Goal: Task Accomplishment & Management: Manage account settings

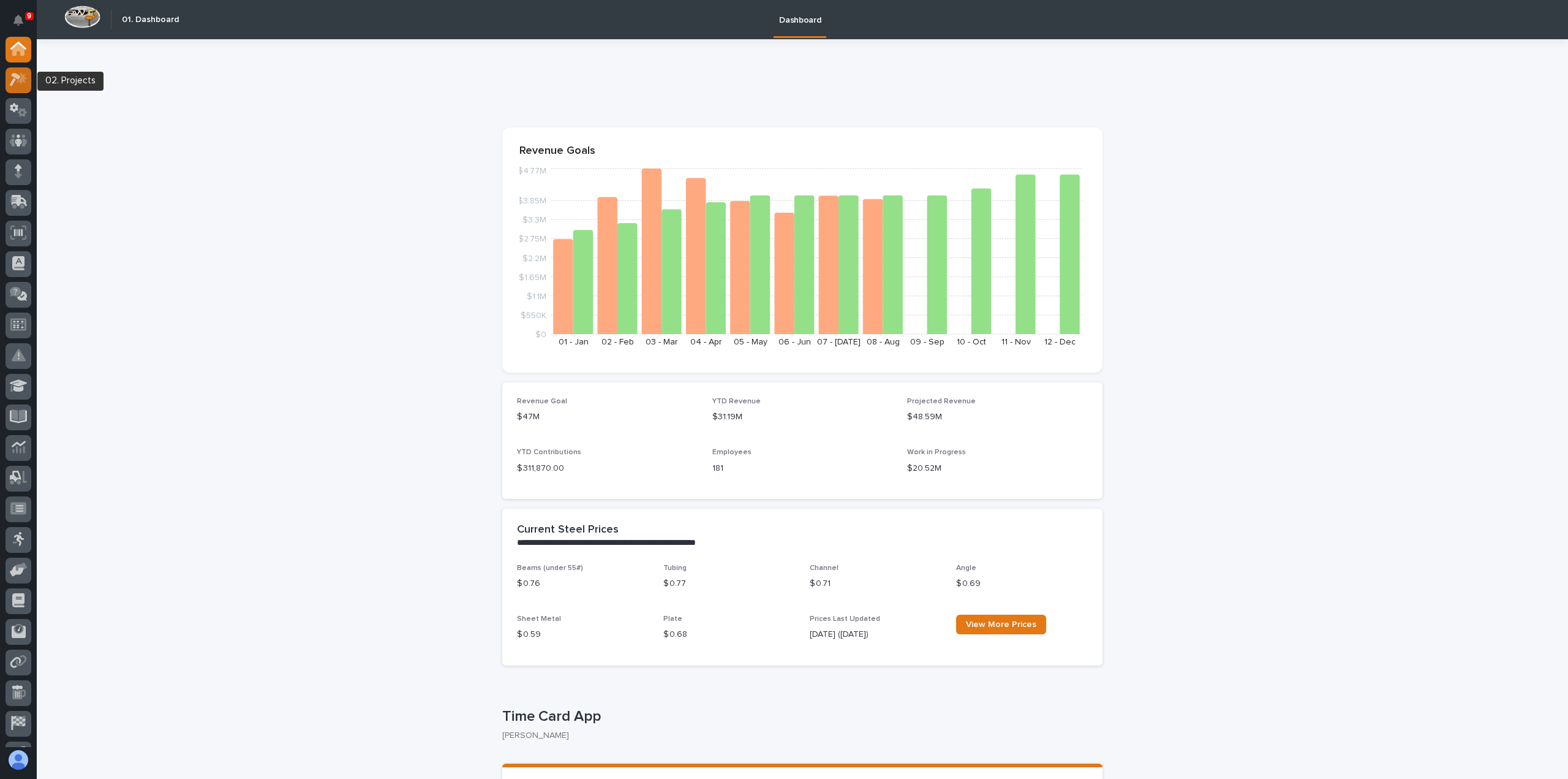
click at [26, 79] on icon at bounding box center [21, 78] width 10 height 12
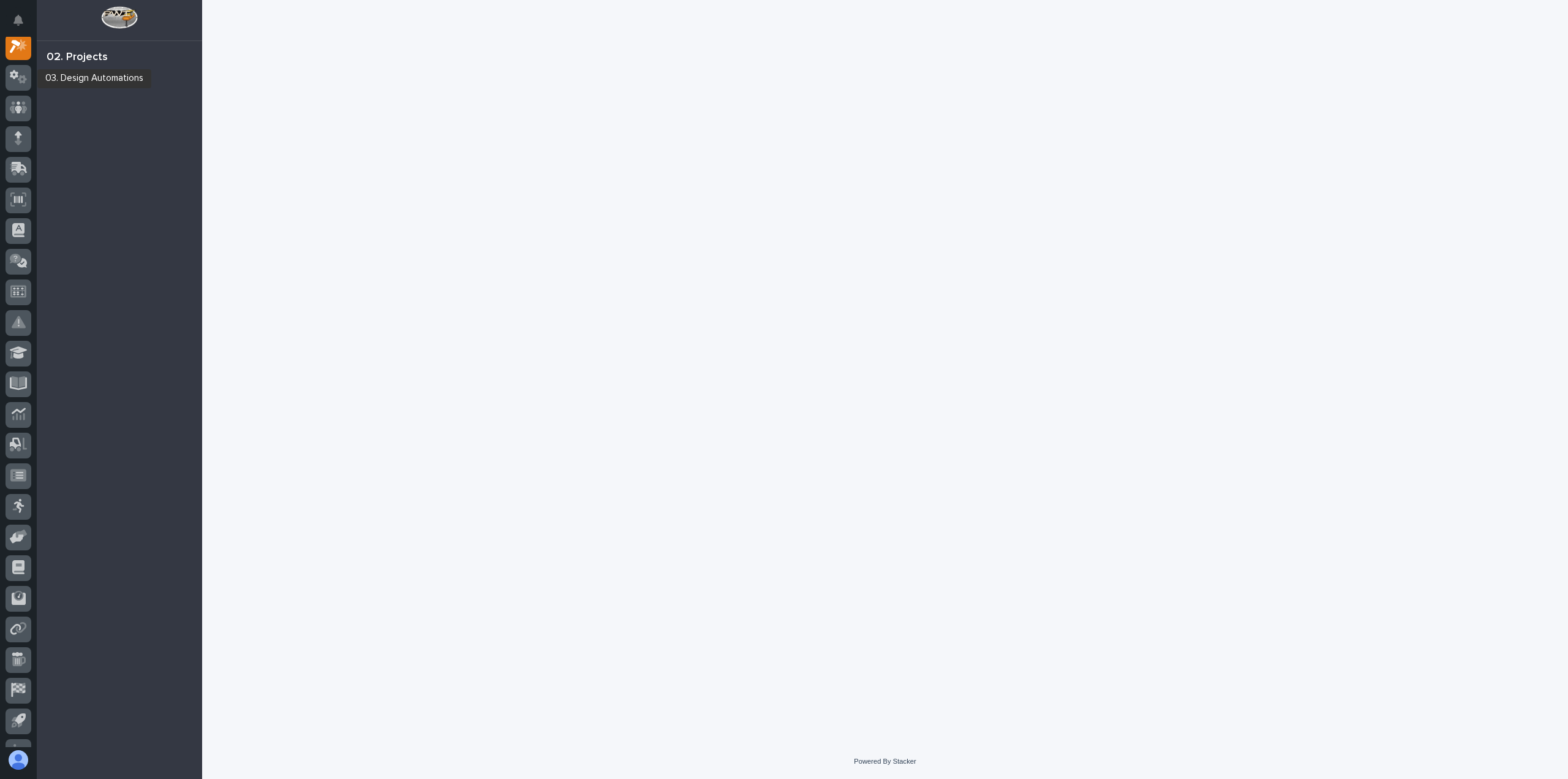
scroll to position [30, 0]
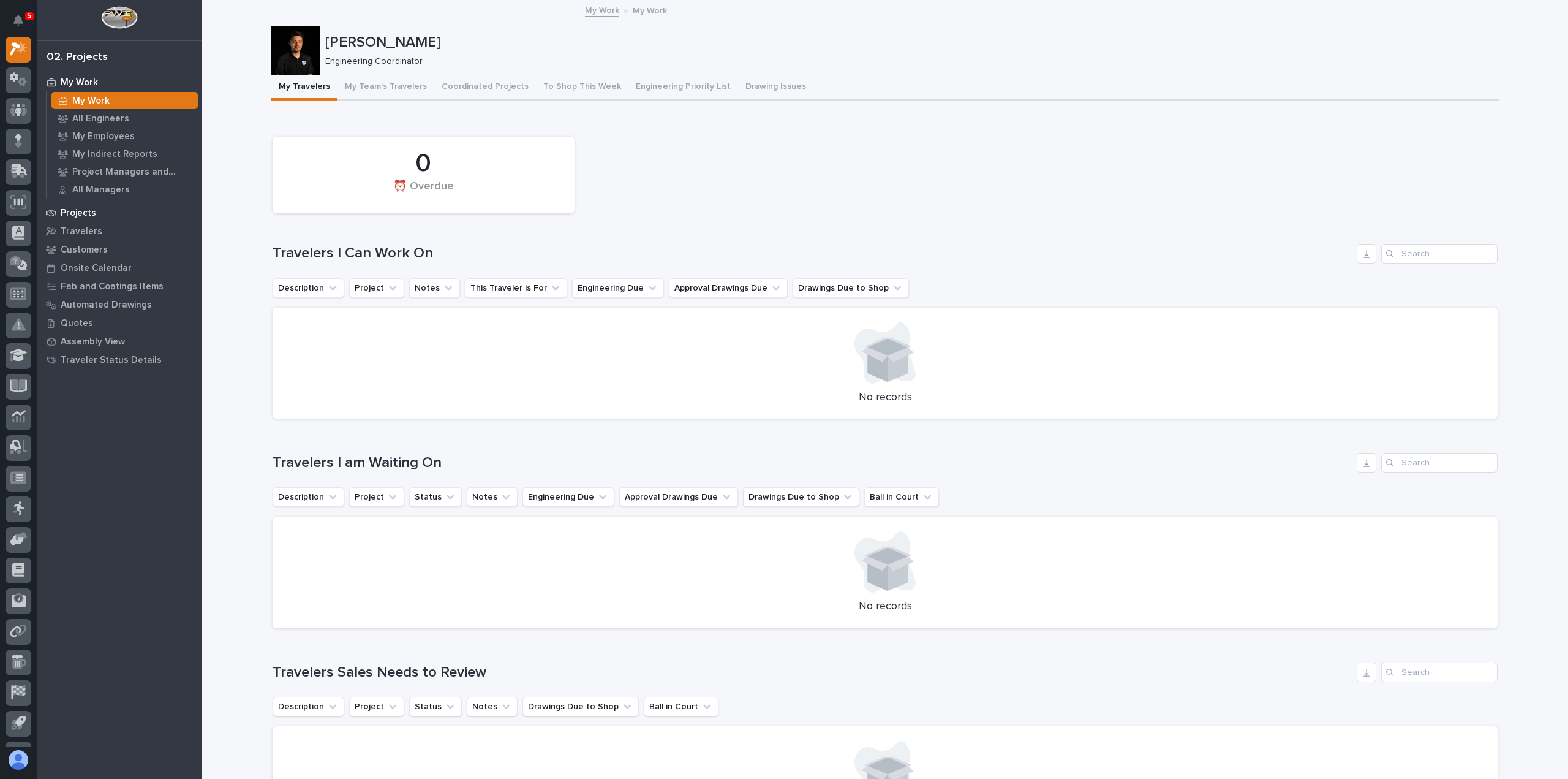
click at [97, 216] on div "Projects" at bounding box center [119, 212] width 159 height 17
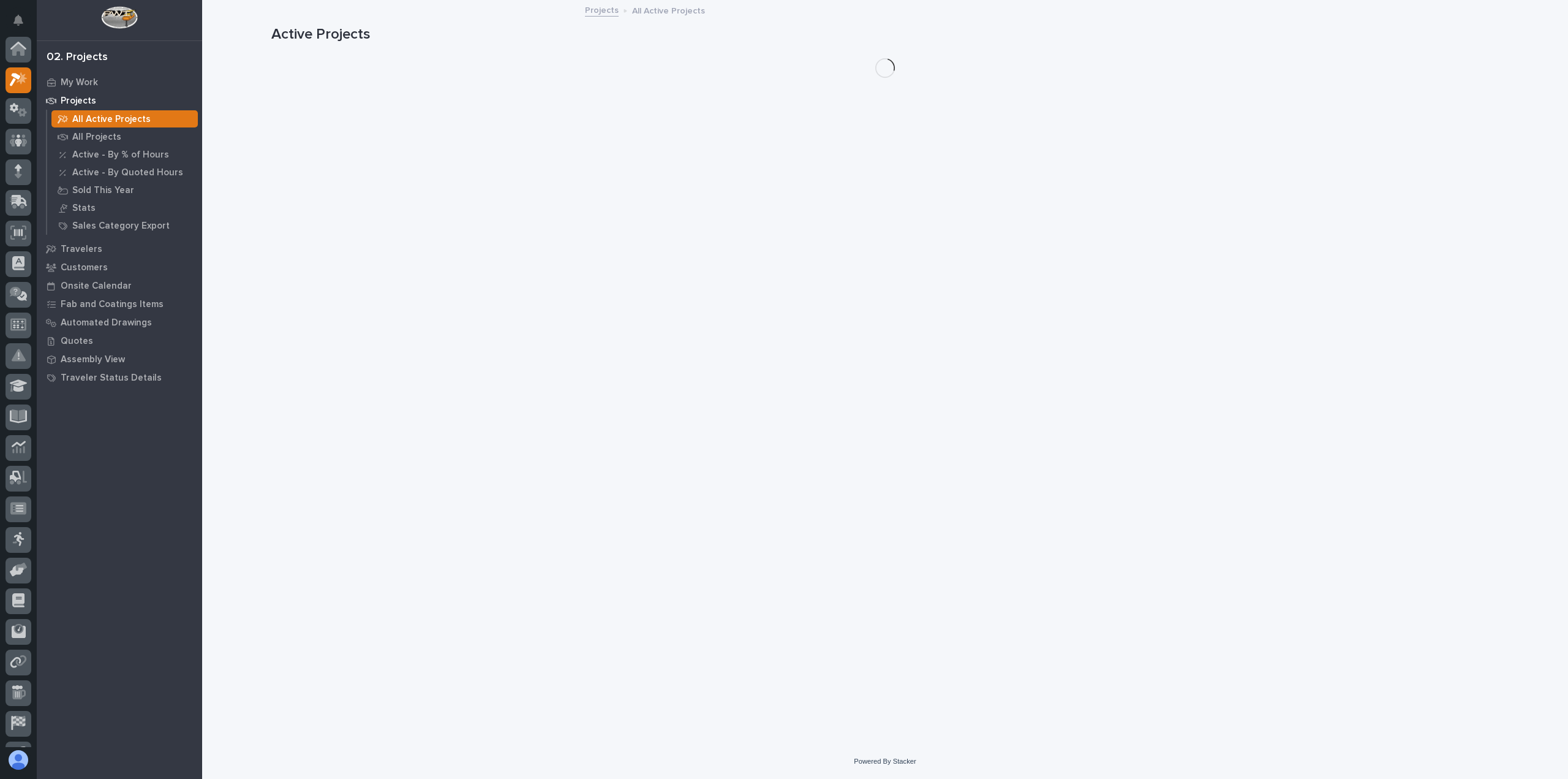
scroll to position [30, 0]
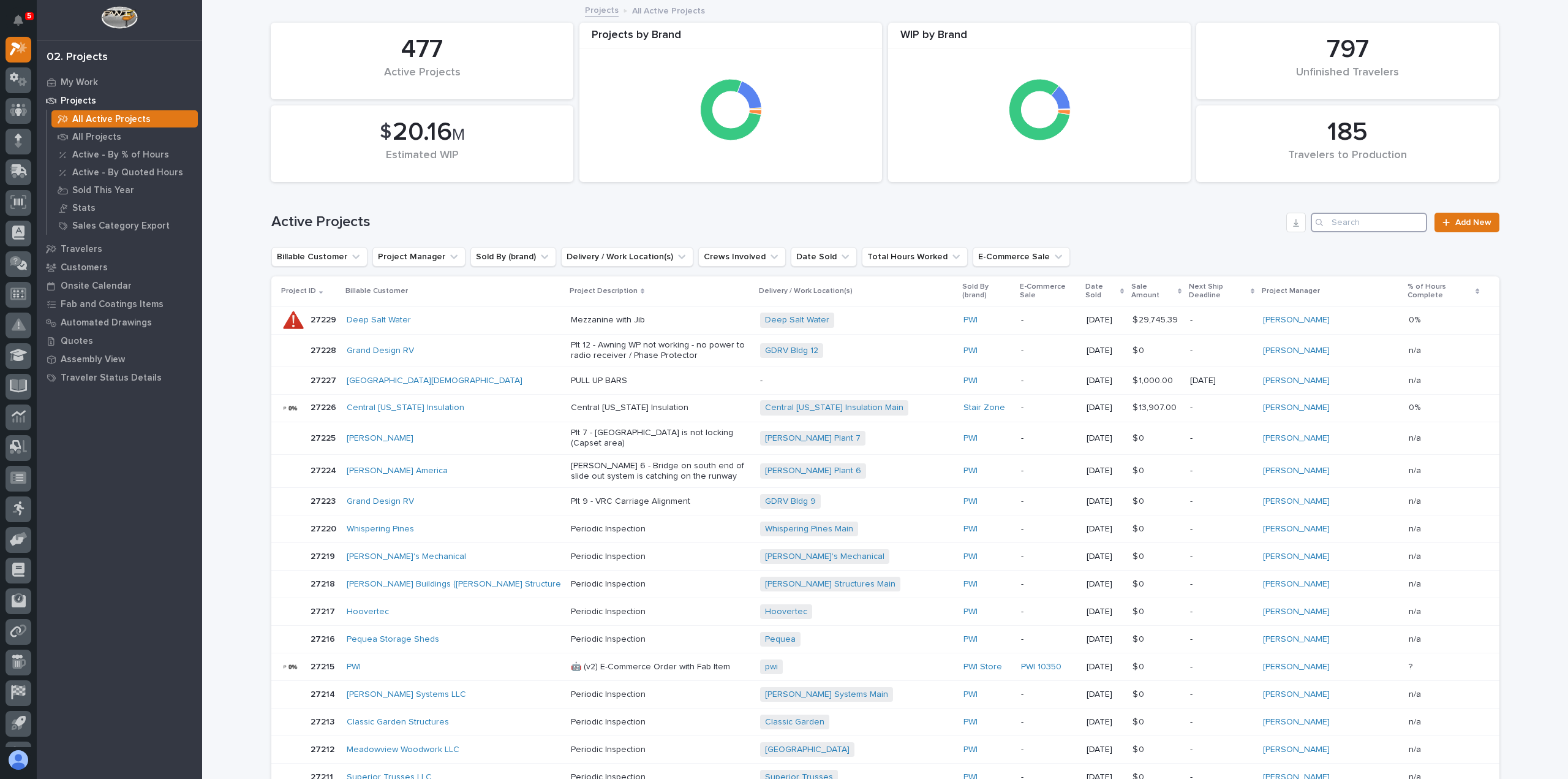
click at [1362, 221] on input "Search" at bounding box center [1369, 222] width 116 height 20
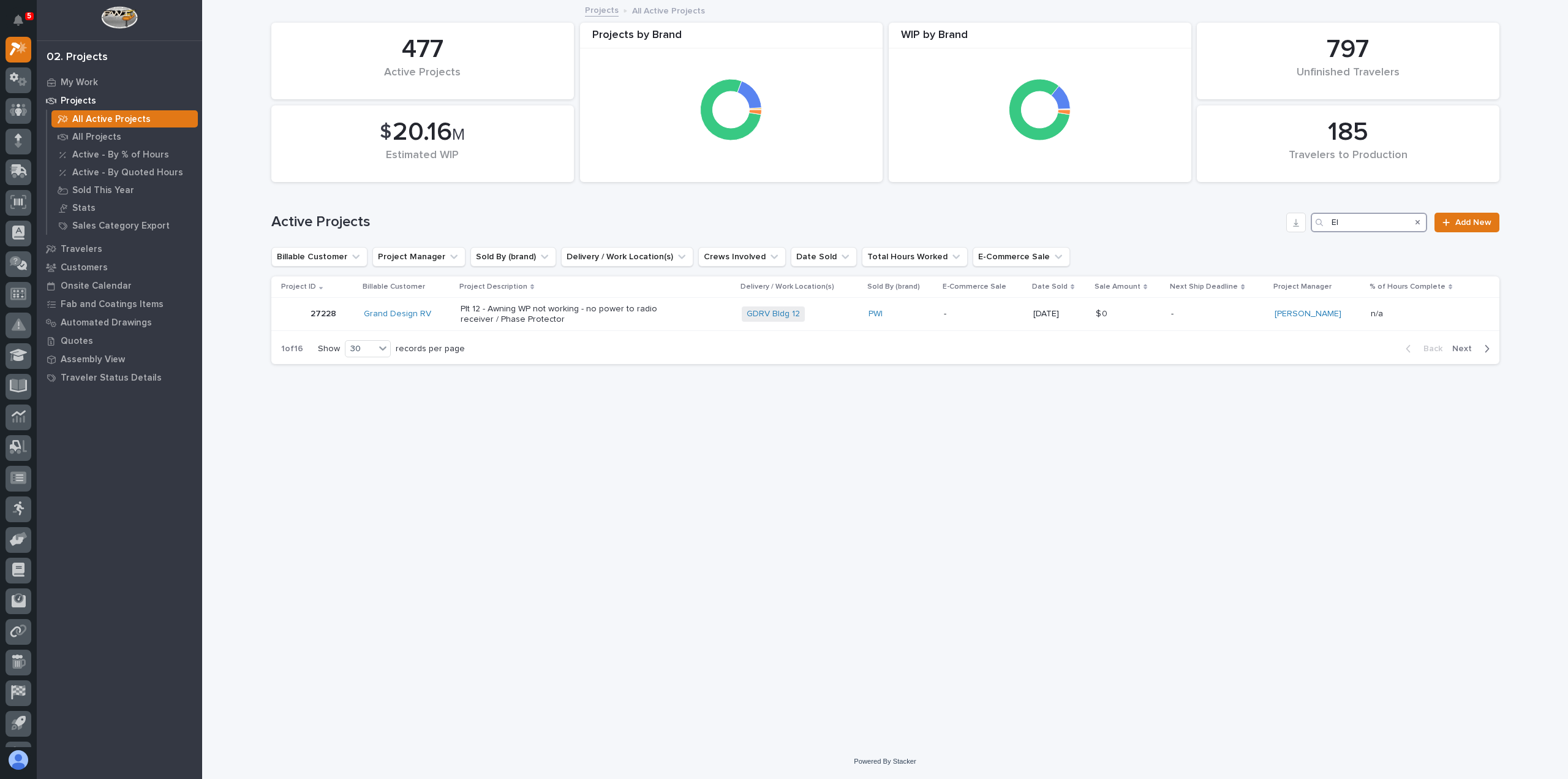
type input "E"
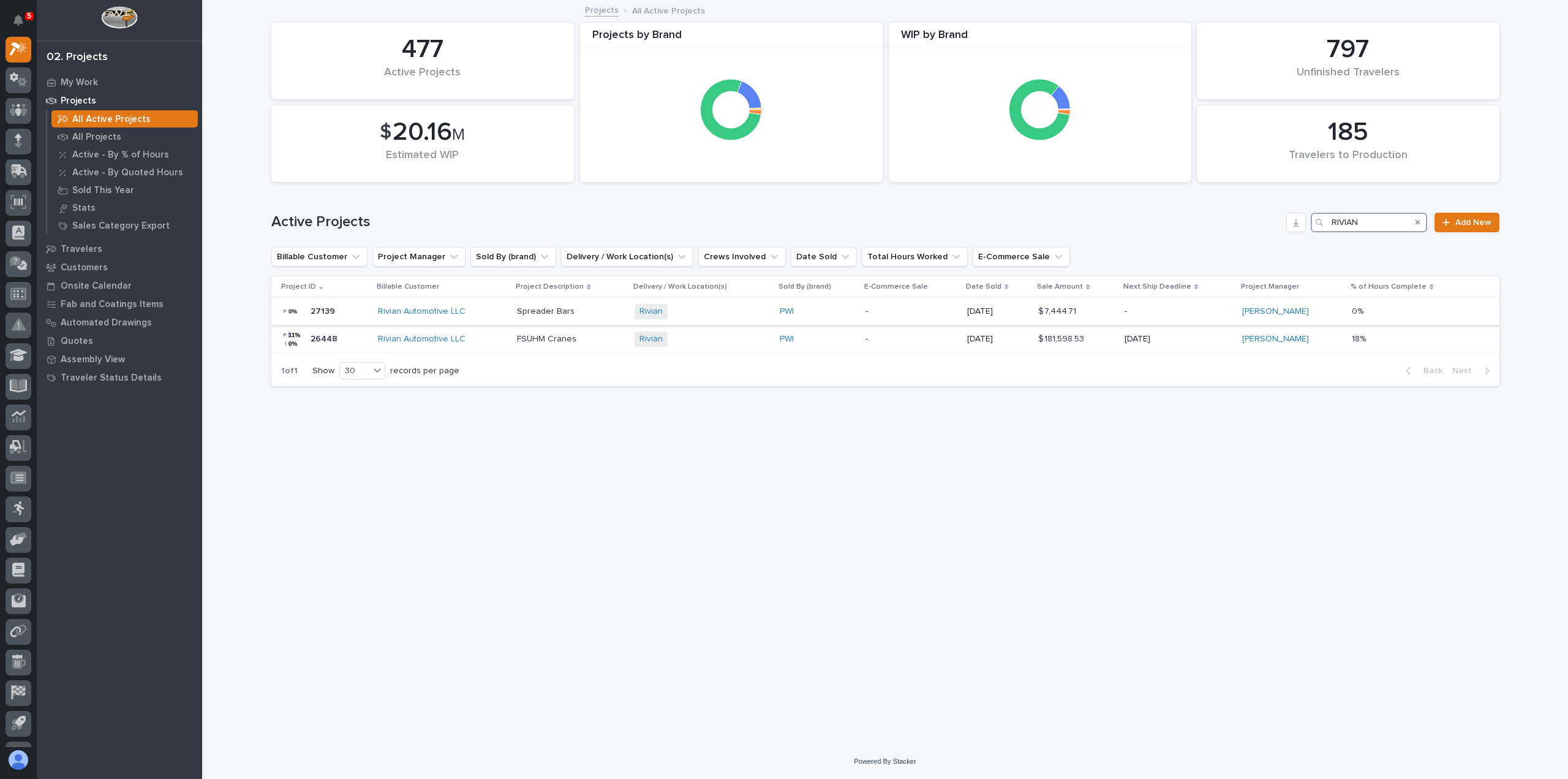
type input "RIVIAN"
click at [366, 312] on div "27139 27139" at bounding box center [324, 311] width 87 height 25
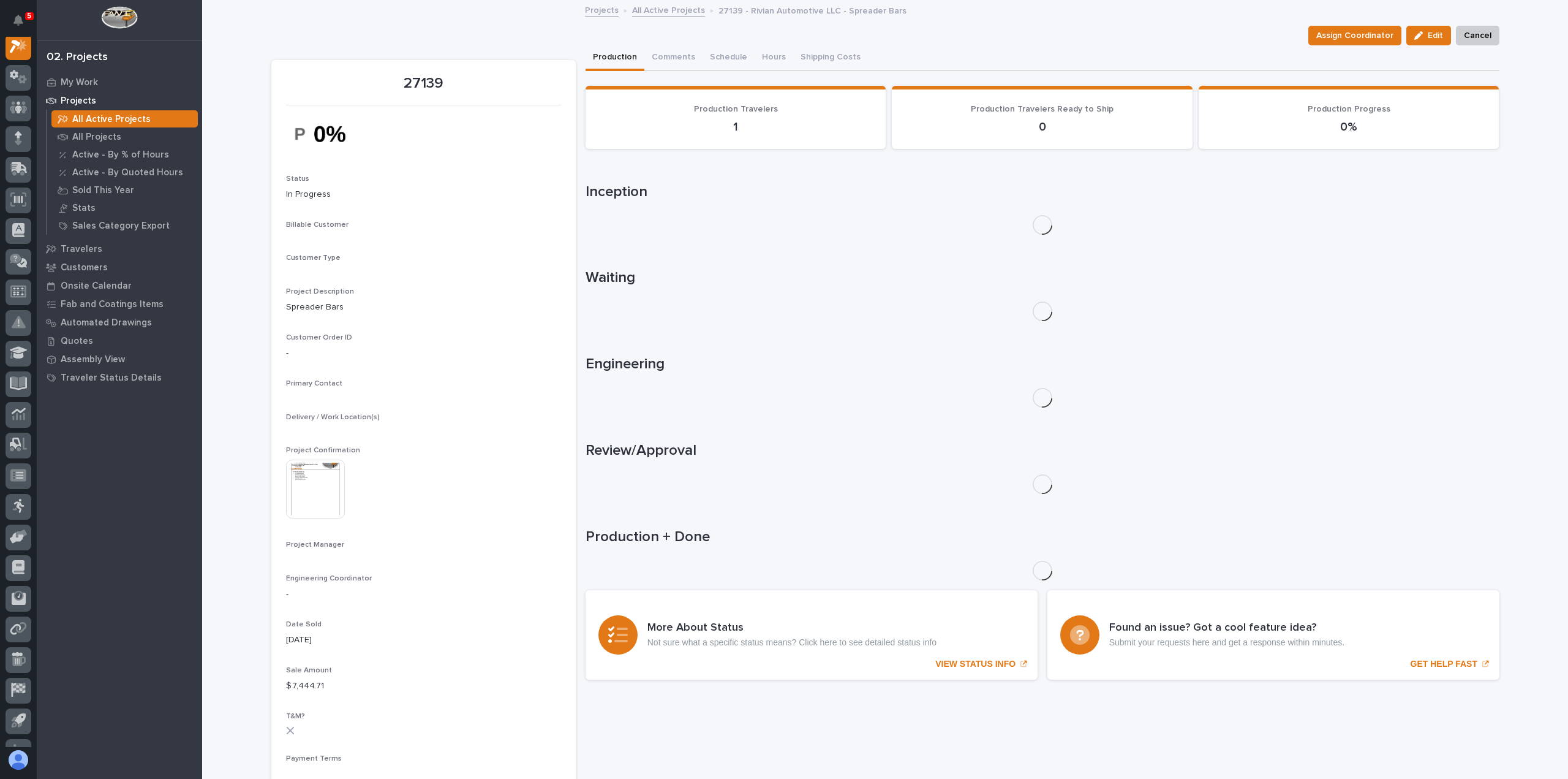
scroll to position [30, 0]
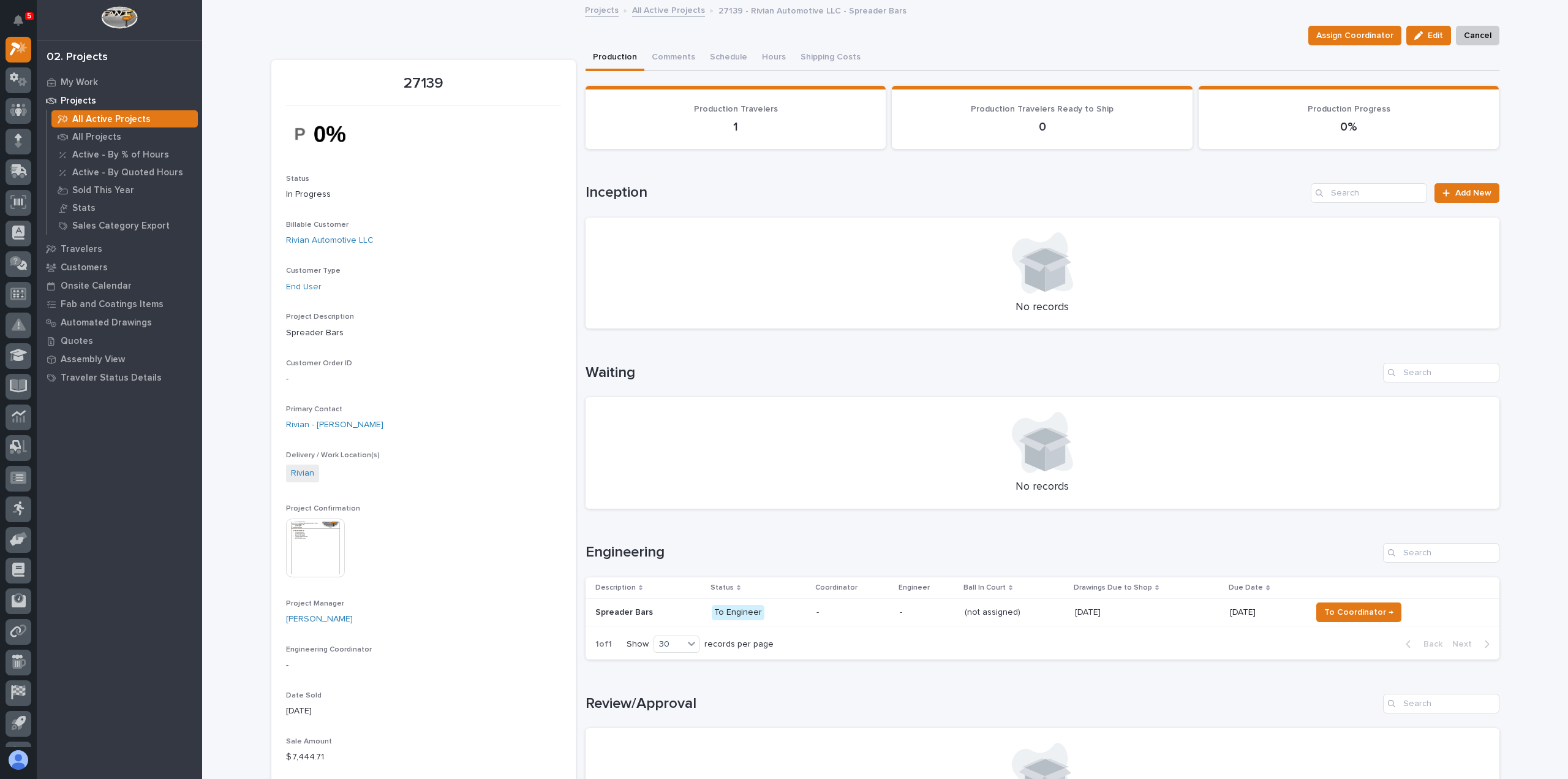
click at [675, 609] on p at bounding box center [648, 612] width 107 height 10
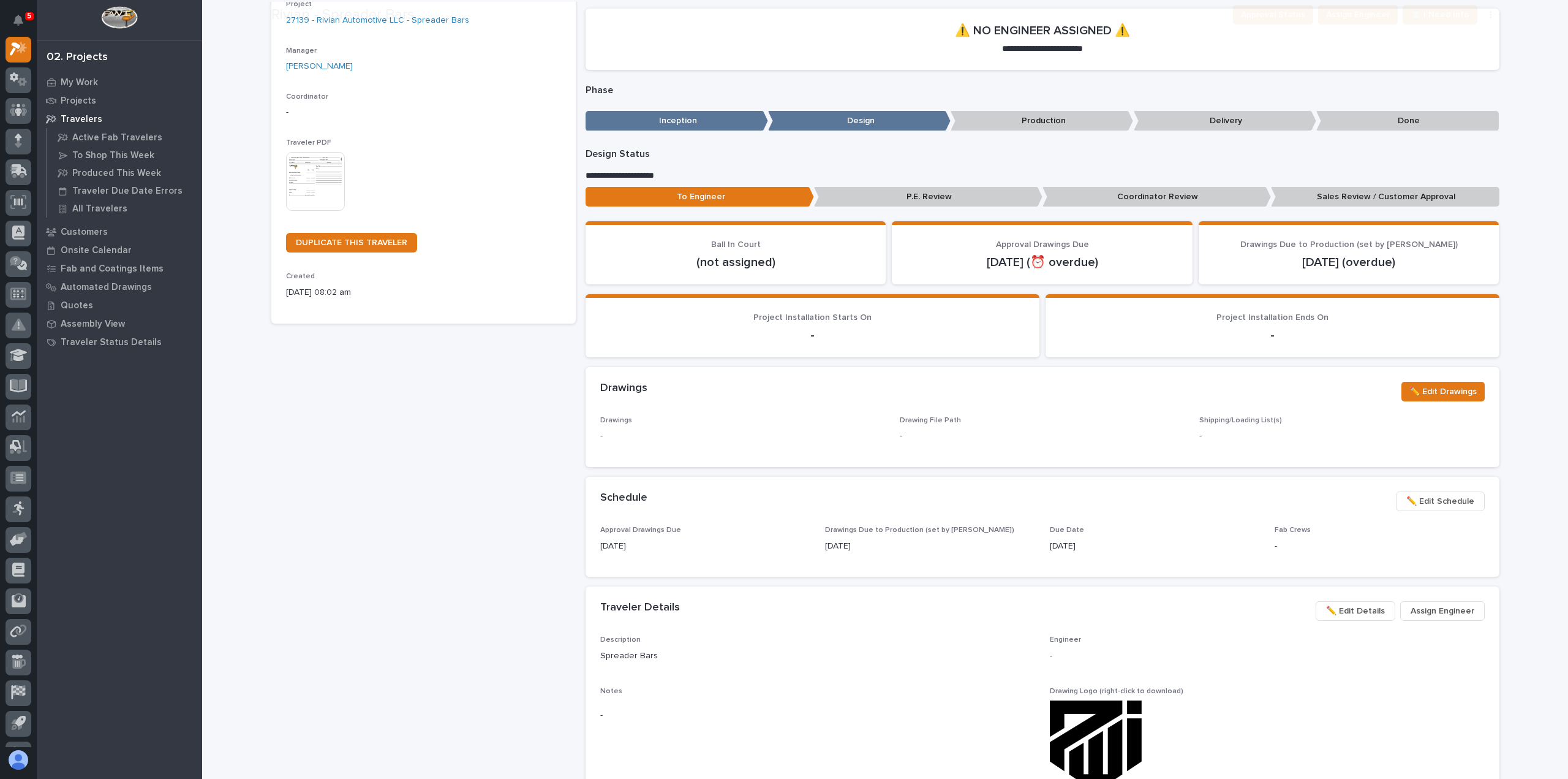
scroll to position [245, 0]
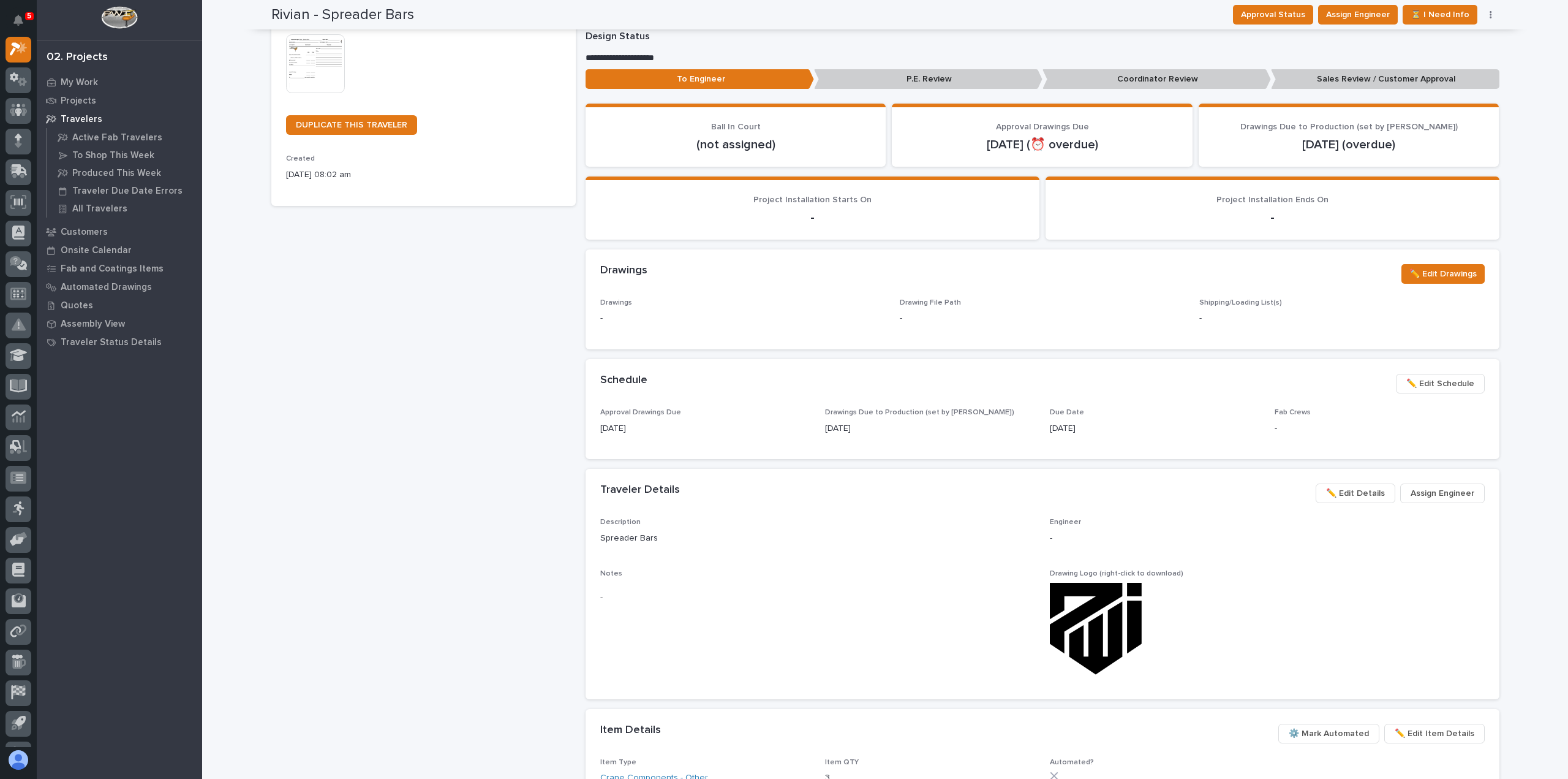
click at [1434, 497] on span "Assign Engineer" at bounding box center [1442, 492] width 64 height 14
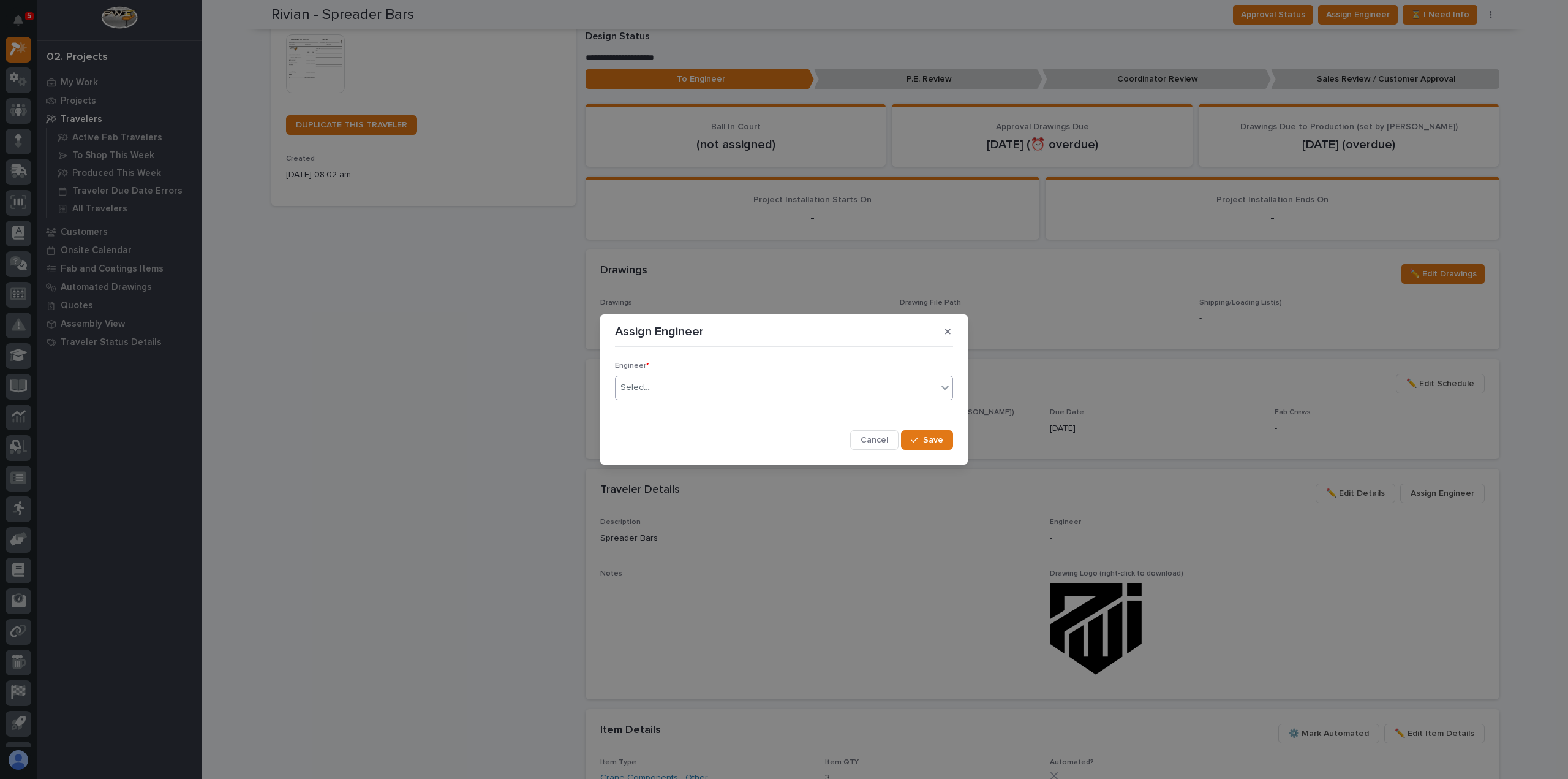
click at [722, 392] on div "Select..." at bounding box center [777, 387] width 322 height 20
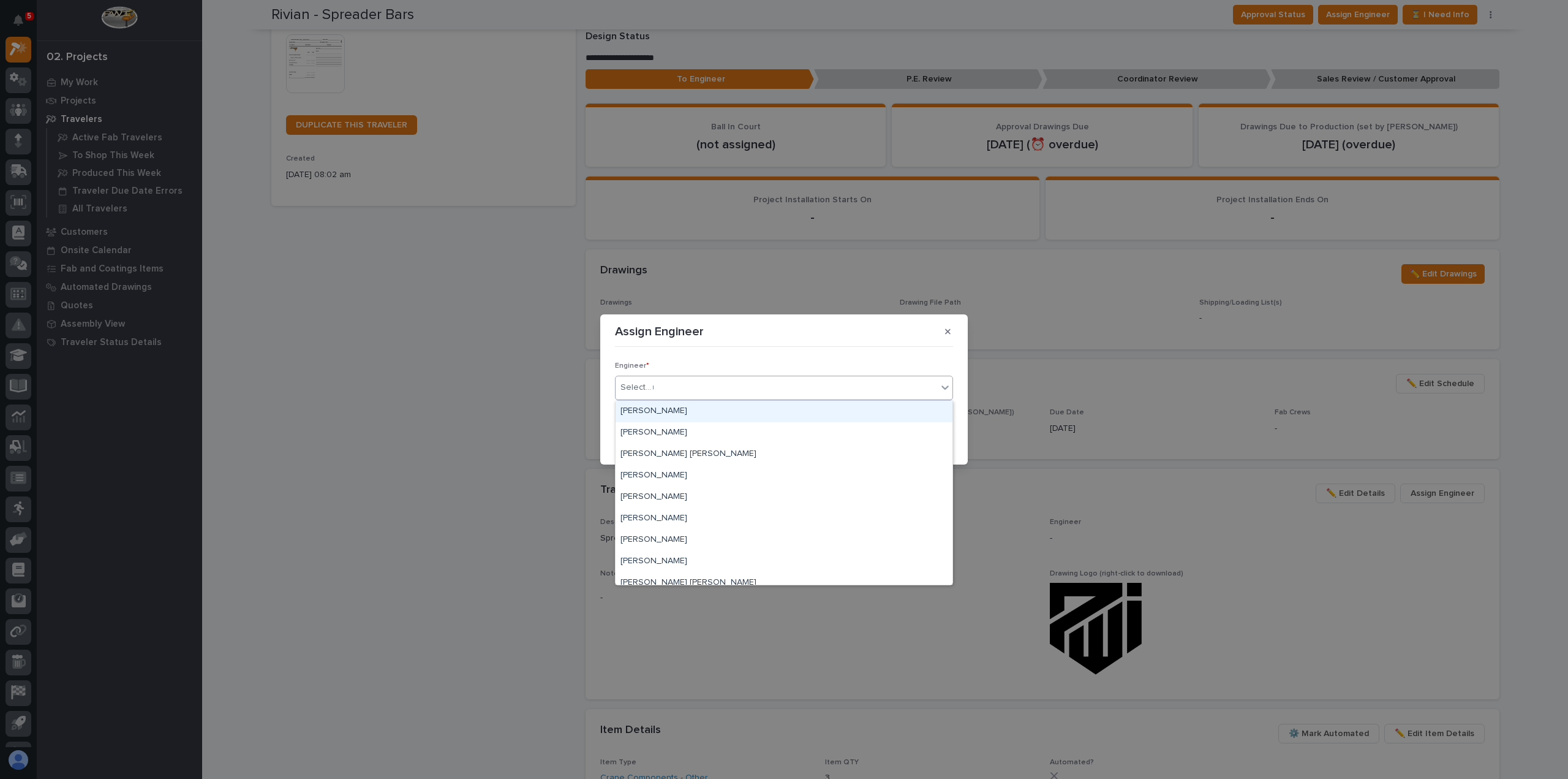
type input "**"
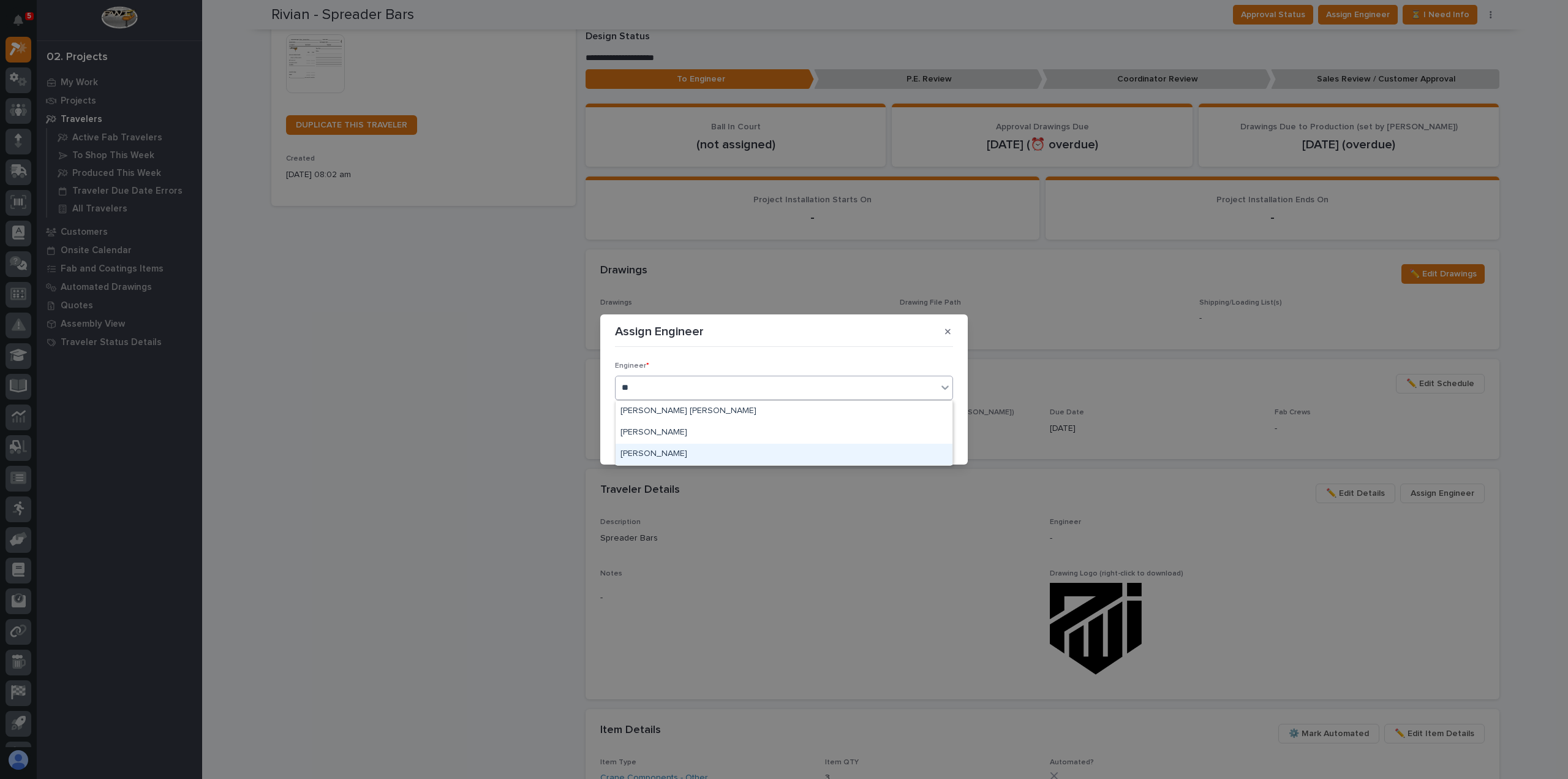
click at [690, 451] on div "[PERSON_NAME]" at bounding box center [784, 454] width 337 height 22
click at [942, 438] on span "Save" at bounding box center [933, 440] width 20 height 11
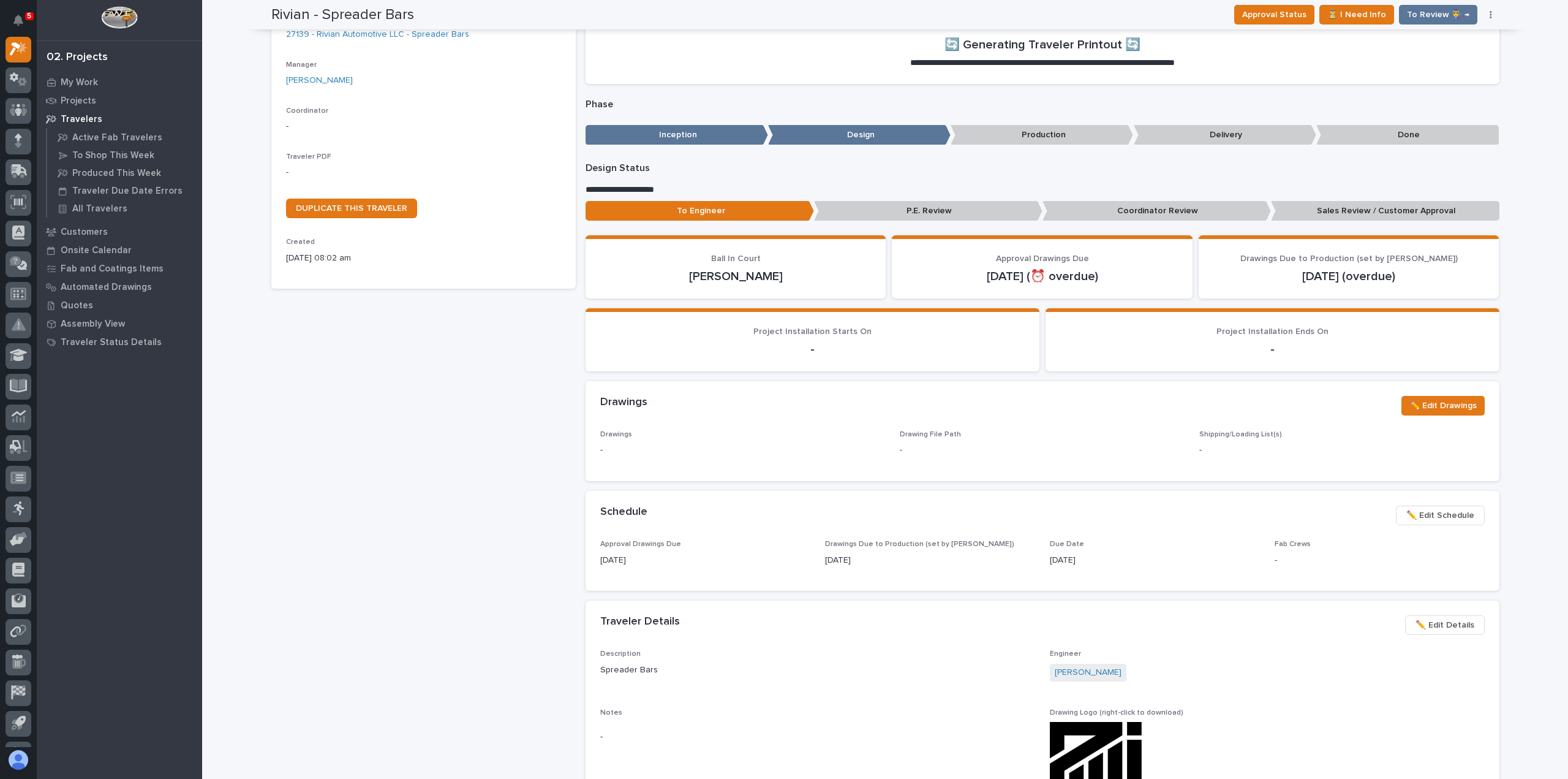
scroll to position [0, 0]
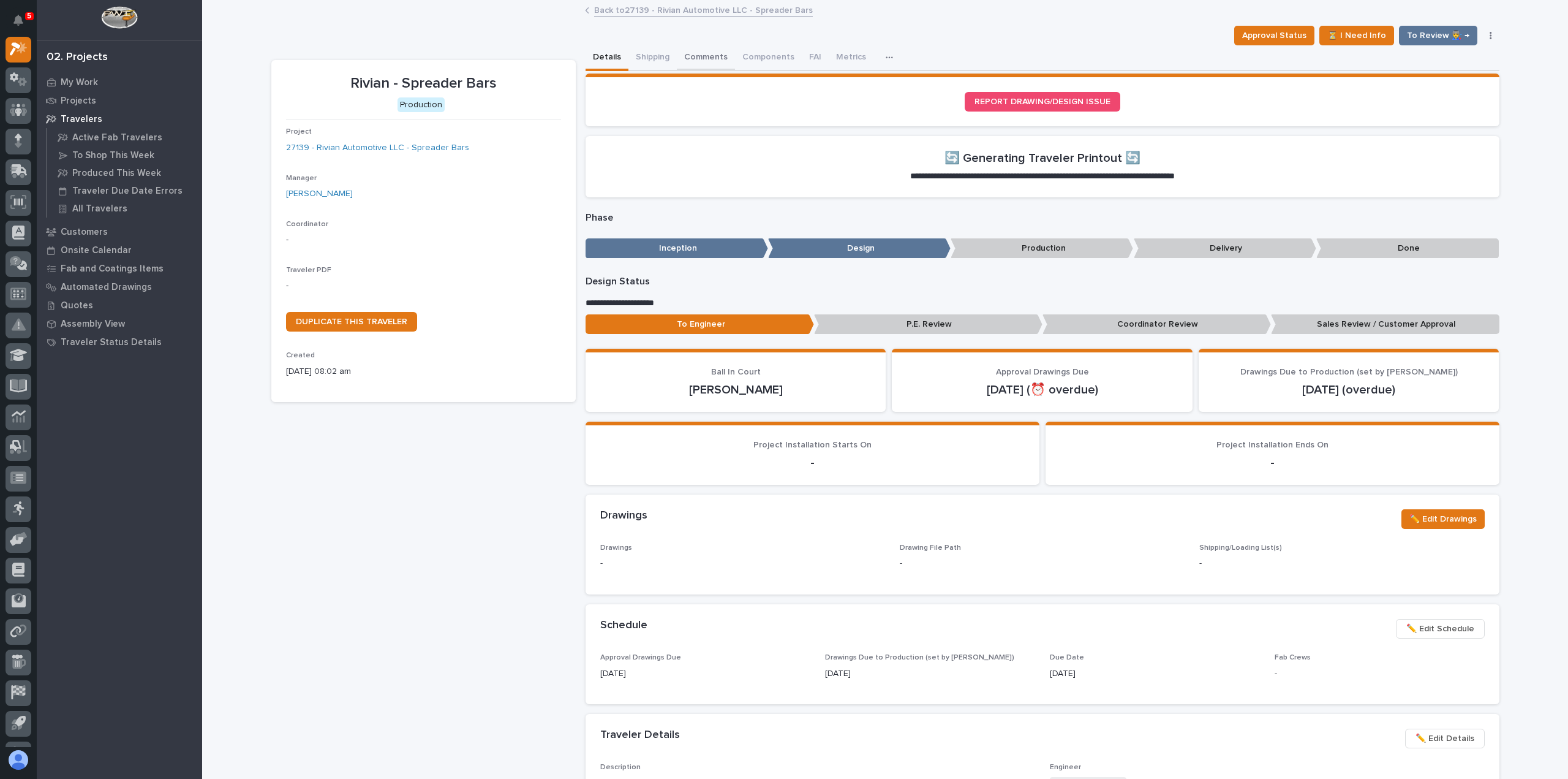
click at [683, 56] on button "Comments" at bounding box center [705, 58] width 58 height 26
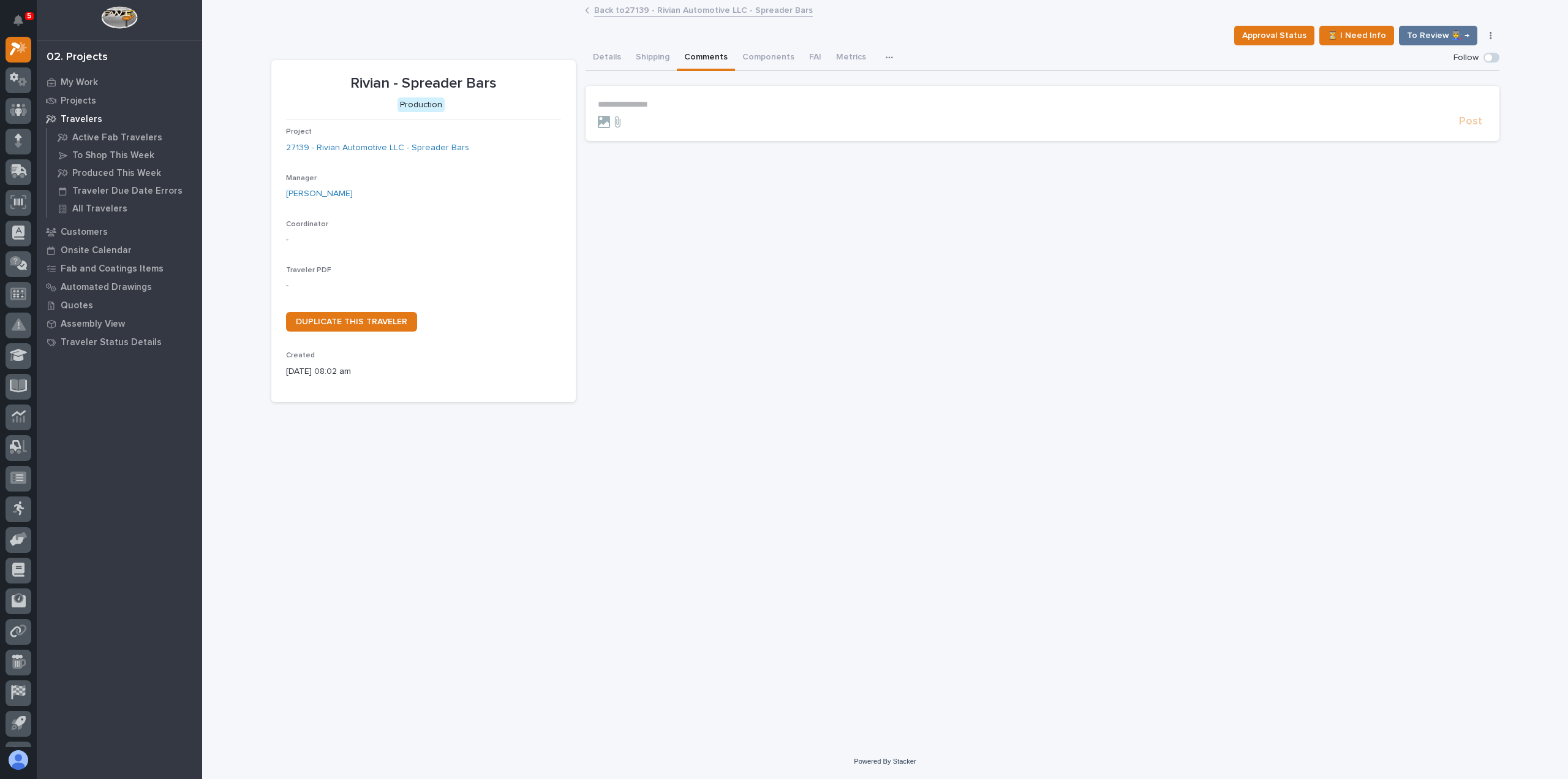
click at [660, 95] on section "**********" at bounding box center [1042, 113] width 914 height 55
click at [660, 104] on p "**********" at bounding box center [1042, 104] width 889 height 10
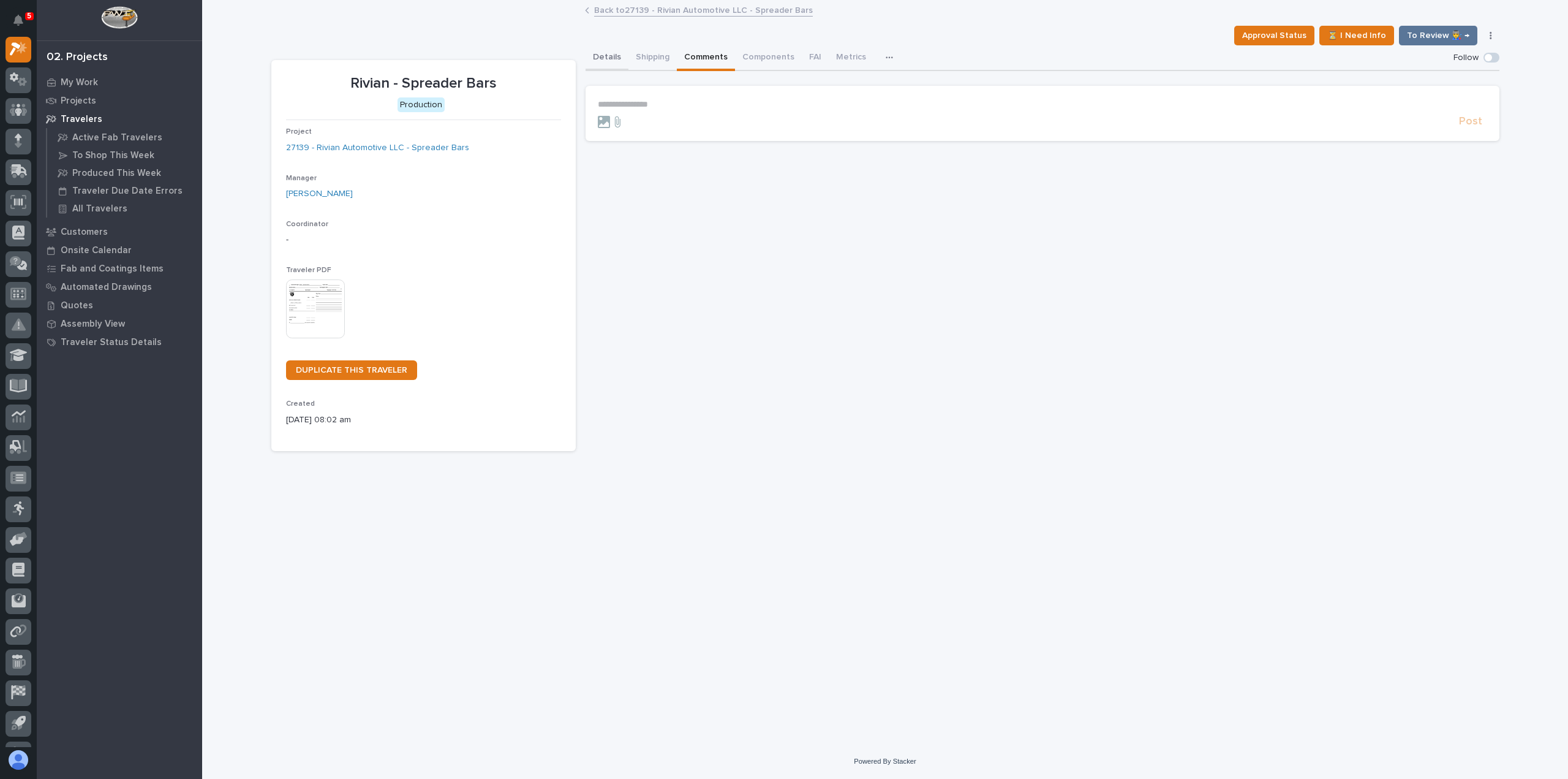
click at [607, 62] on button "Details" at bounding box center [606, 58] width 43 height 26
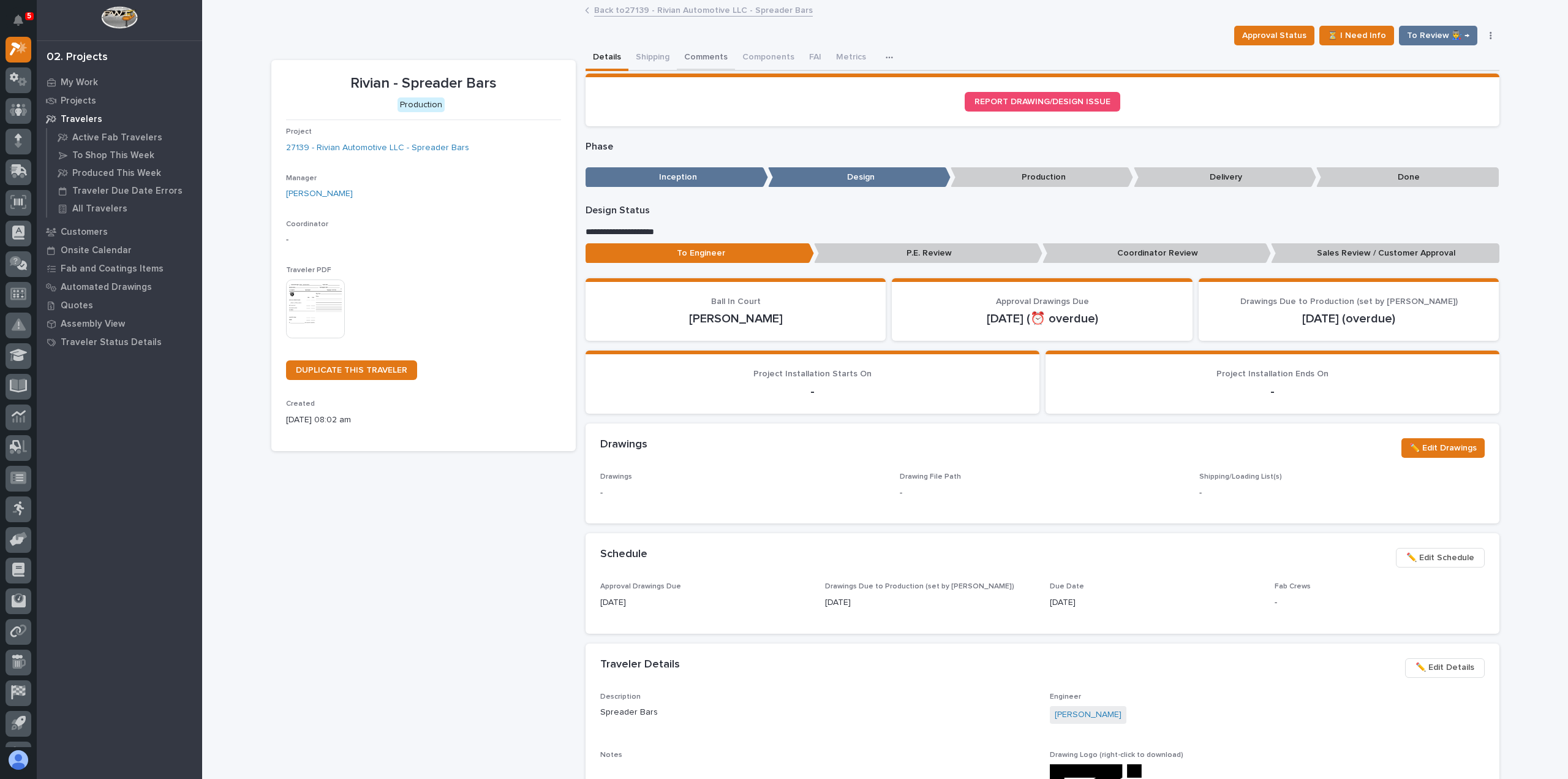
click at [698, 55] on button "Comments" at bounding box center [705, 58] width 58 height 26
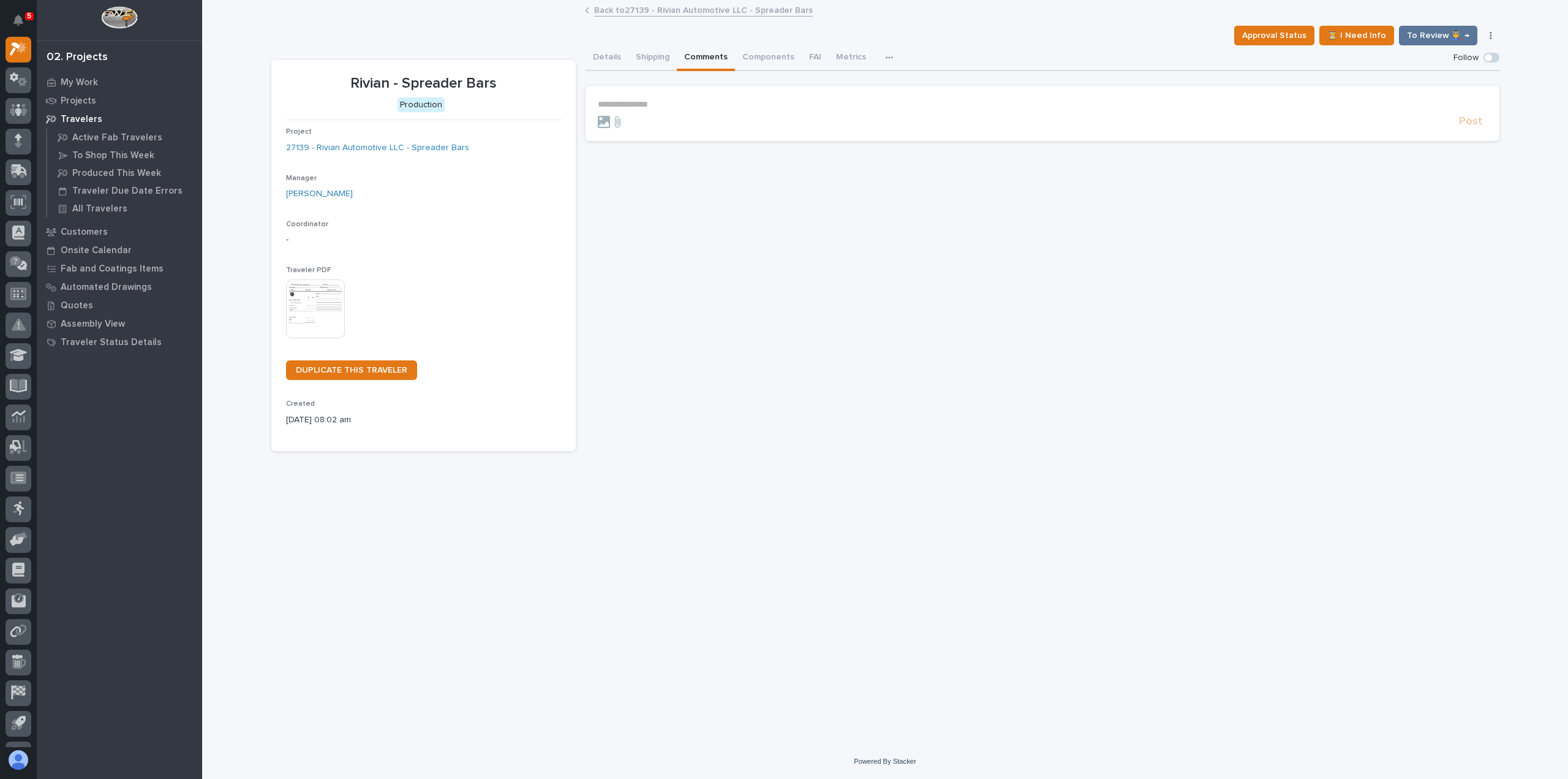
click at [690, 106] on p "**********" at bounding box center [1042, 104] width 889 height 10
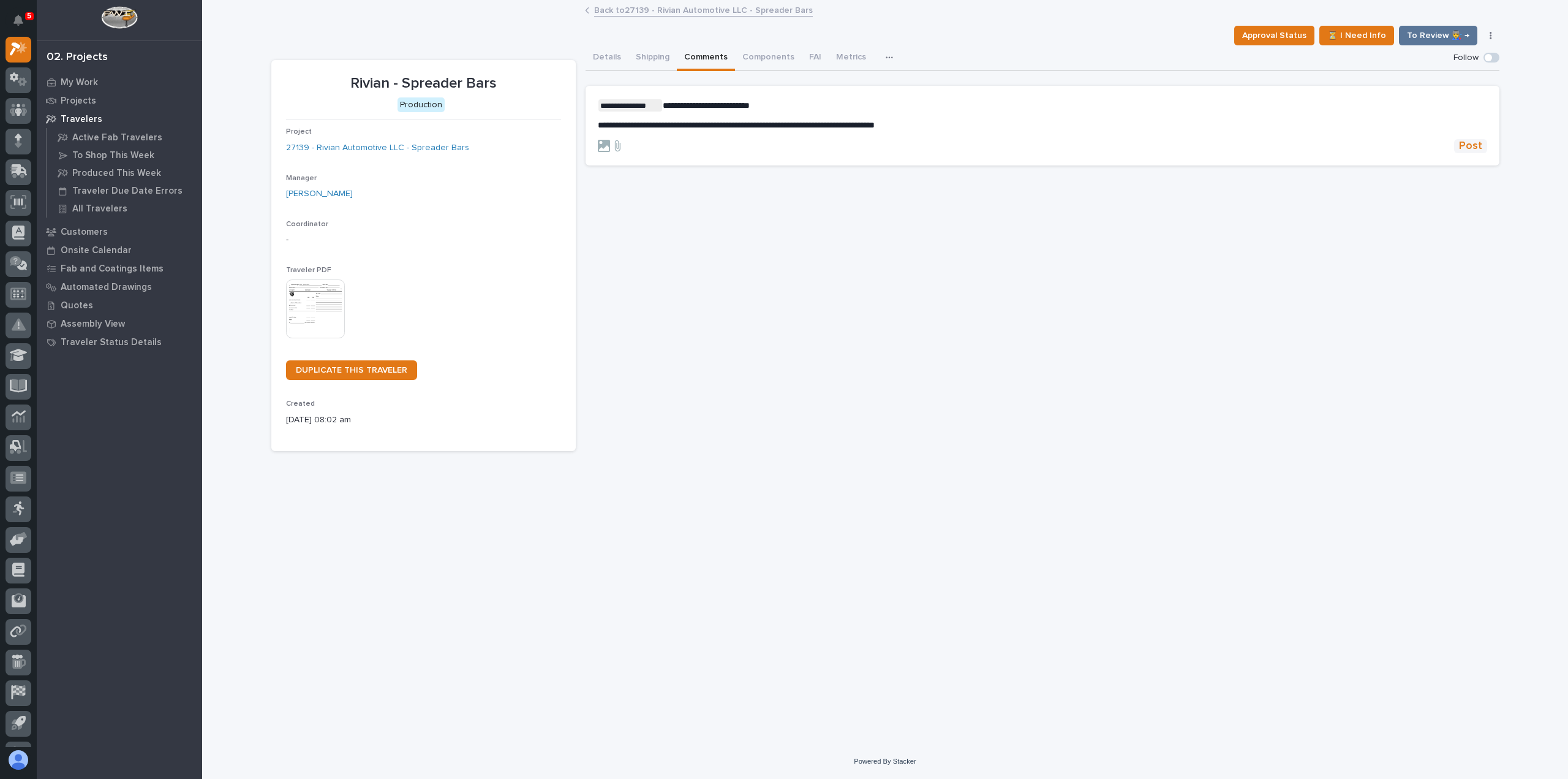
click at [1464, 144] on span "Post" at bounding box center [1471, 146] width 23 height 14
